Goal: Task Accomplishment & Management: Use online tool/utility

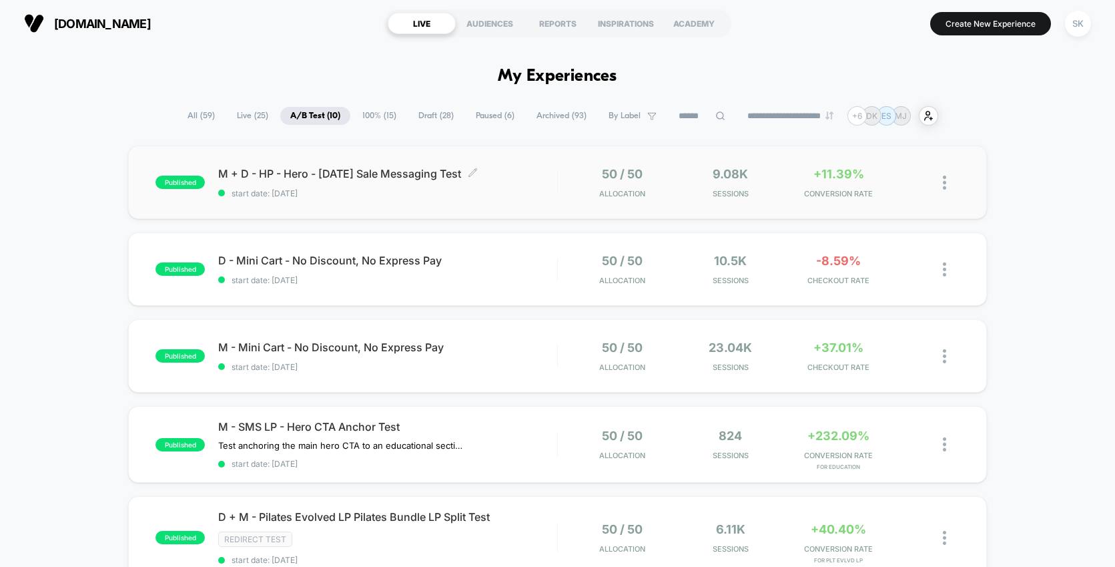
click at [536, 194] on span "start date: [DATE]" at bounding box center [387, 193] width 339 height 10
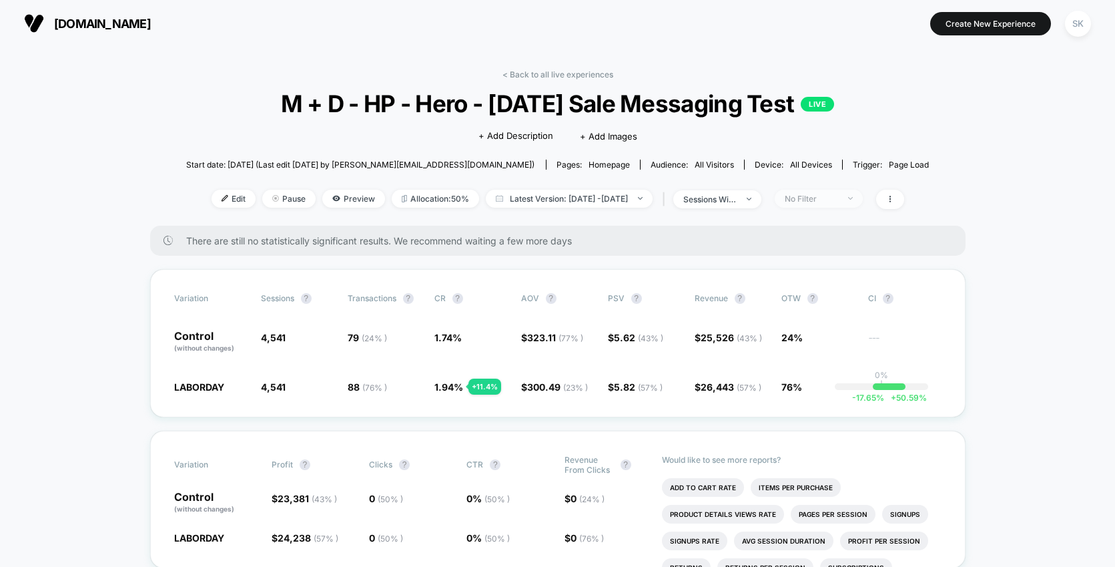
click at [833, 202] on div "No Filter" at bounding box center [811, 199] width 53 height 10
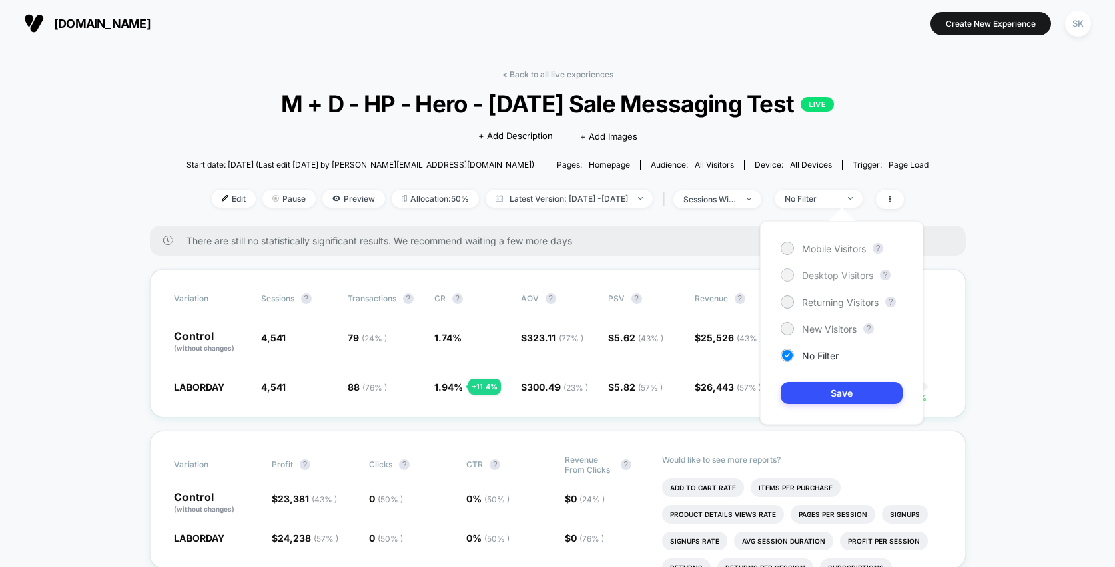
drag, startPoint x: 813, startPoint y: 250, endPoint x: 811, endPoint y: 270, distance: 19.5
click at [813, 250] on span "Mobile Visitors" at bounding box center [834, 248] width 64 height 11
click at [848, 388] on button "Save" at bounding box center [842, 393] width 122 height 22
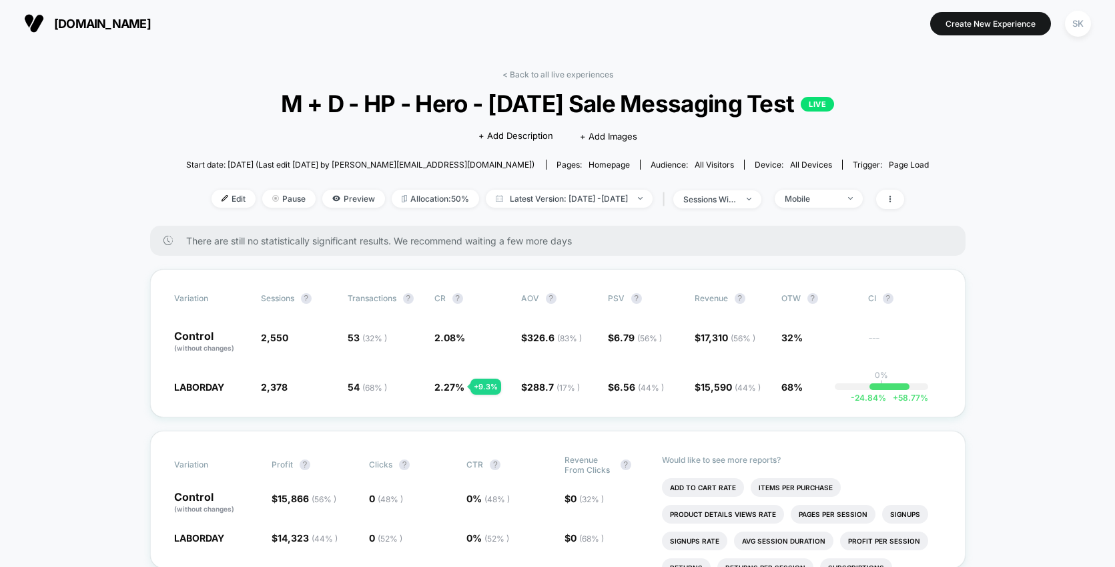
click at [871, 210] on div "< Back to all live experiences M + D - HP - Hero - [DATE] Sale Messaging Test L…" at bounding box center [557, 147] width 743 height 156
click at [863, 204] on span "Mobile" at bounding box center [819, 199] width 88 height 18
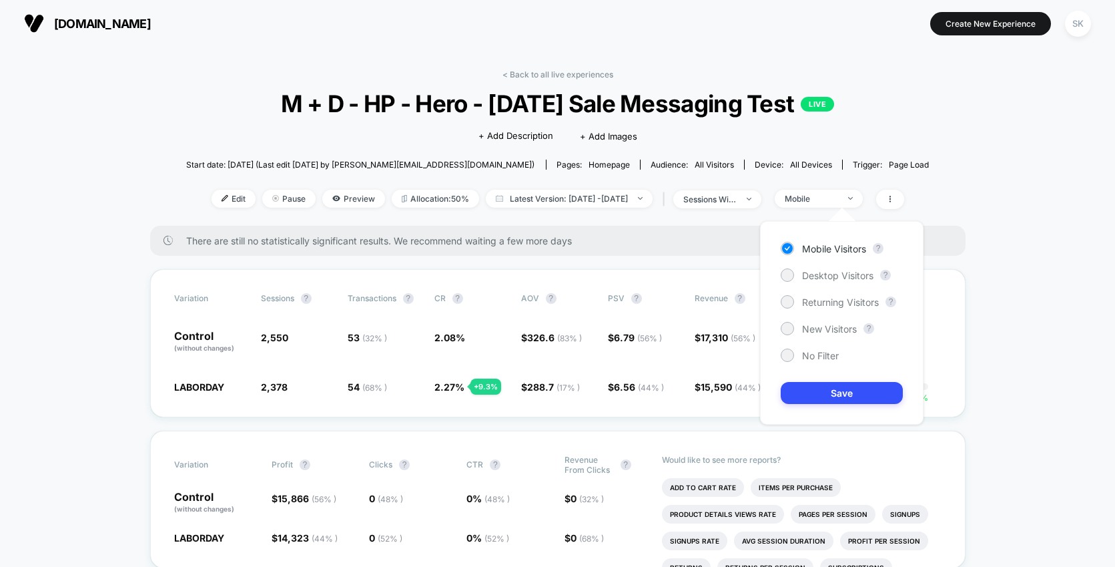
click at [857, 284] on div "Mobile Visitors ? Desktop Visitors ? Returning Visitors ? New Visitors ? No Fil…" at bounding box center [841, 323] width 163 height 204
click at [857, 276] on span "Desktop Visitors" at bounding box center [837, 275] width 71 height 11
click at [869, 393] on button "Save" at bounding box center [842, 393] width 122 height 22
